Goal: Information Seeking & Learning: Learn about a topic

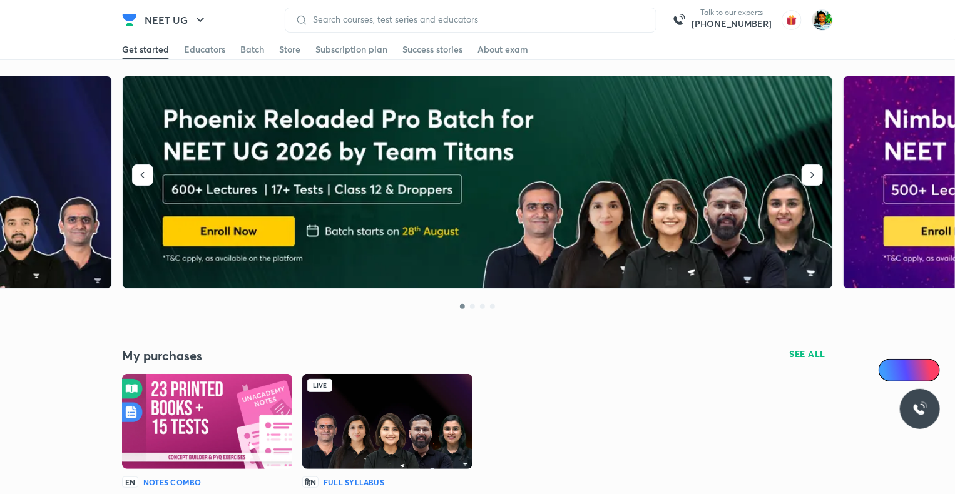
click at [329, 400] on img at bounding box center [387, 421] width 170 height 95
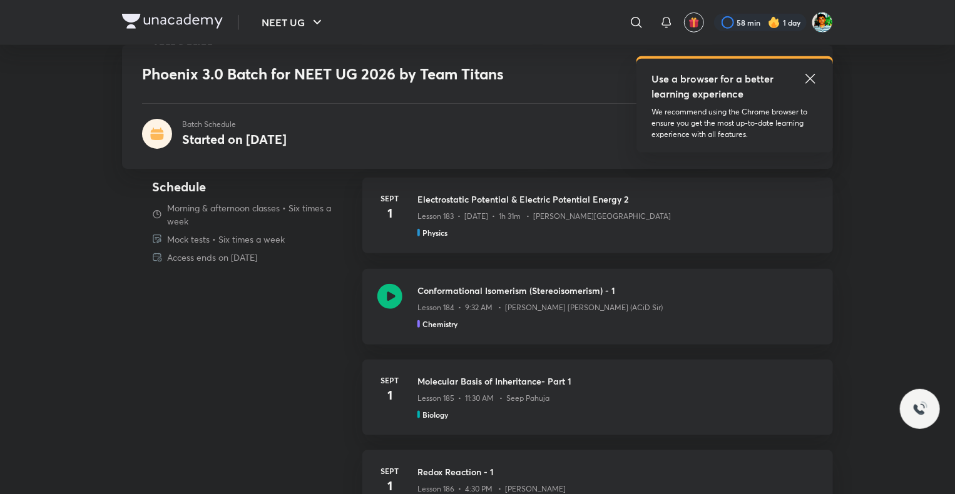
scroll to position [496, 0]
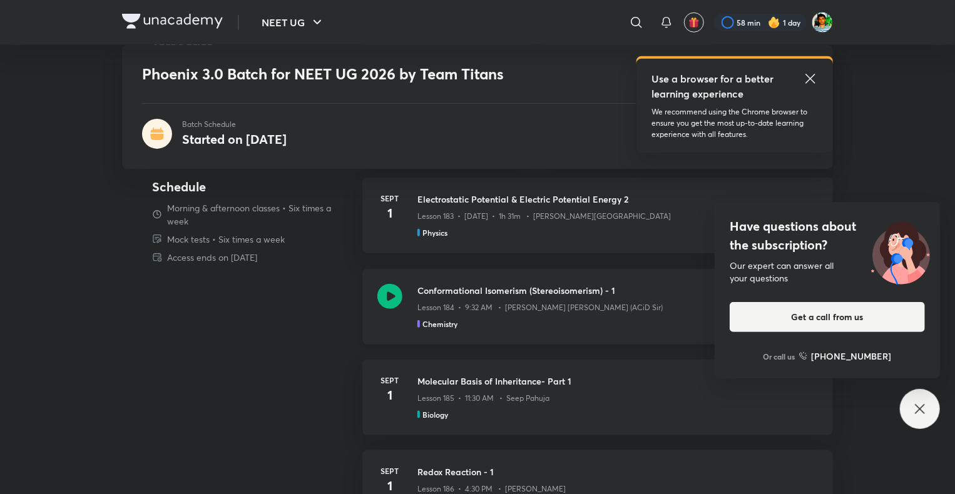
click at [387, 295] on icon at bounding box center [389, 296] width 25 height 25
